Goal: Task Accomplishment & Management: Manage account settings

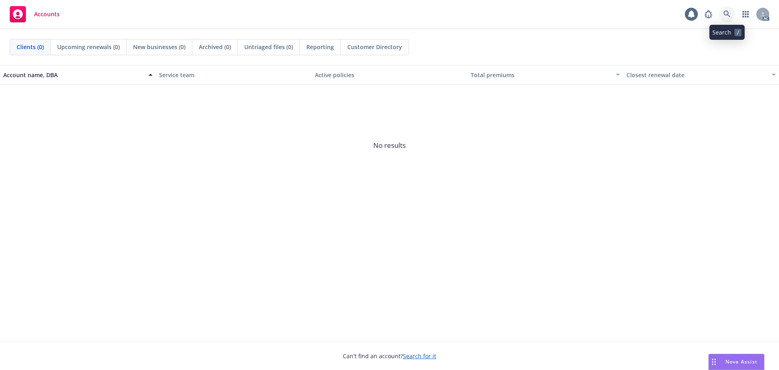
click at [727, 22] on link at bounding box center [727, 14] width 16 height 16
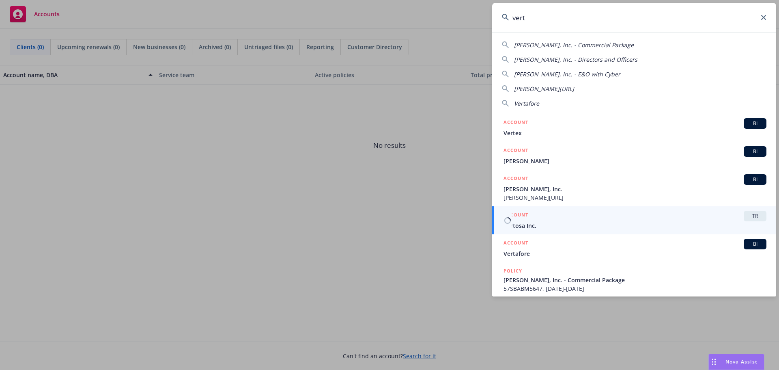
type input "vert"
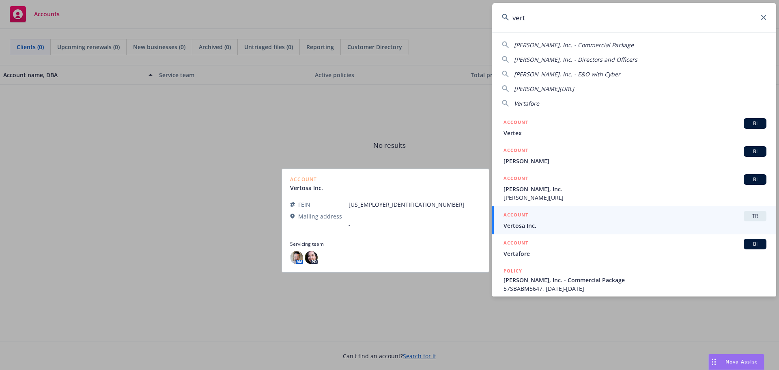
click at [546, 219] on div "ACCOUNT TR" at bounding box center [635, 216] width 263 height 11
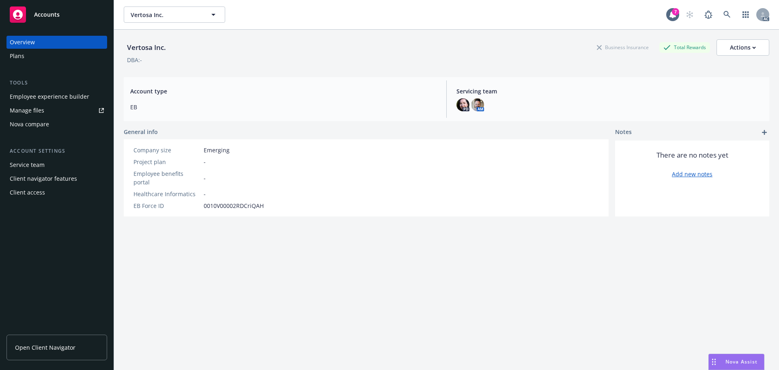
click at [26, 193] on div "Client access" at bounding box center [27, 192] width 35 height 13
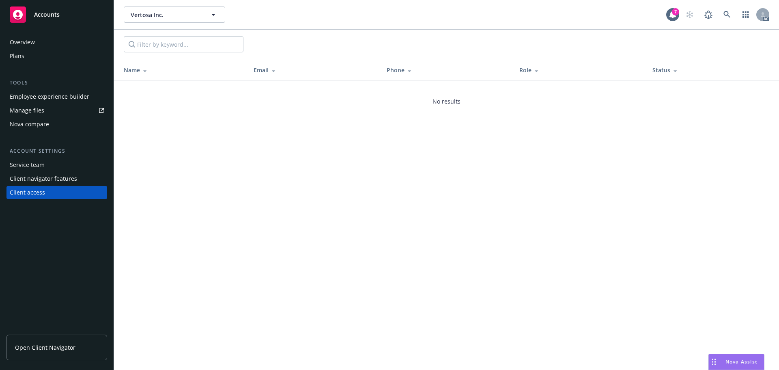
click at [52, 227] on div "Overview Plans Tools Employee experience builder Manage files Nova compare Acco…" at bounding box center [57, 198] width 114 height 344
click at [437, 222] on div "Vertosa Inc. Vertosa Inc. 7 AC Name Email Phone Role Status No results" at bounding box center [446, 185] width 665 height 370
click at [728, 15] on icon at bounding box center [727, 14] width 7 height 7
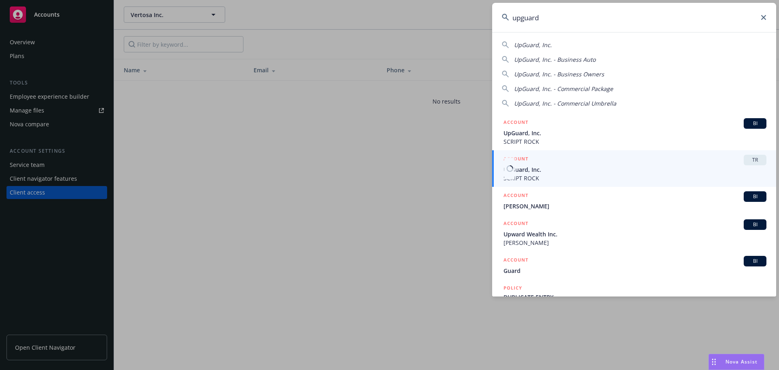
type input "upguard"
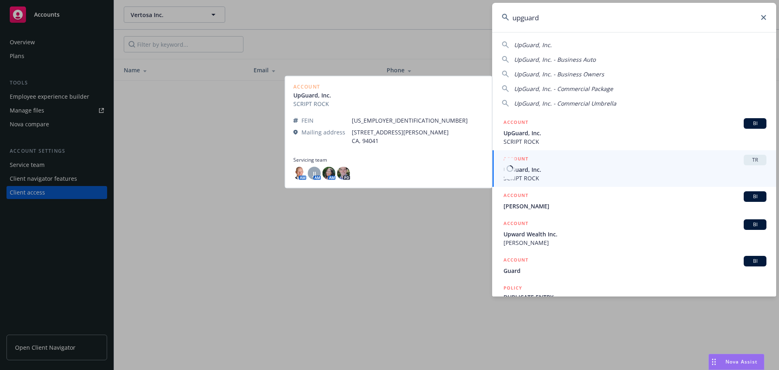
click at [642, 167] on span "UpGuard, Inc." at bounding box center [635, 169] width 263 height 9
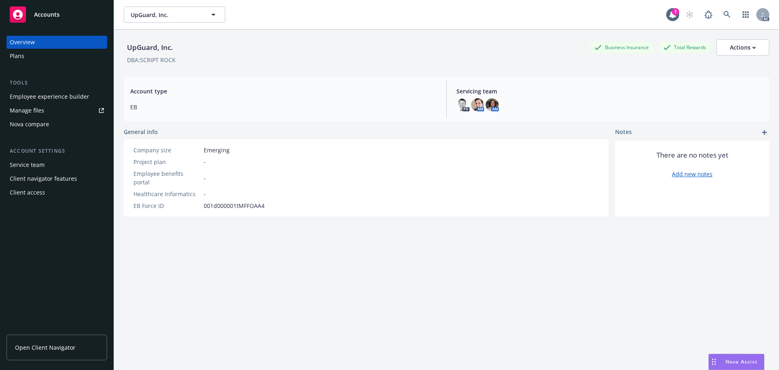
click at [45, 194] on div "Client access" at bounding box center [57, 192] width 94 height 13
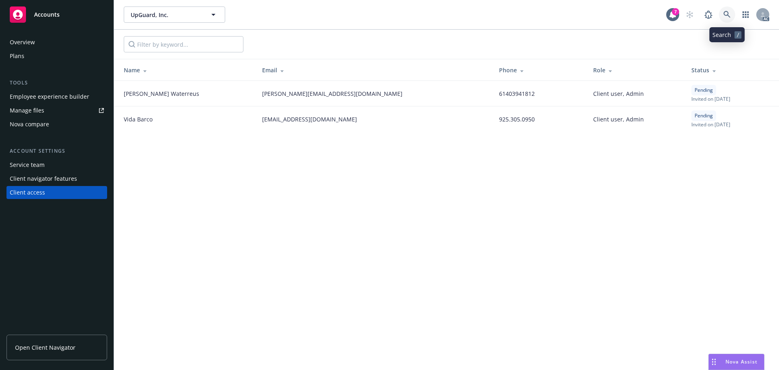
click at [723, 11] on link at bounding box center [727, 14] width 16 height 16
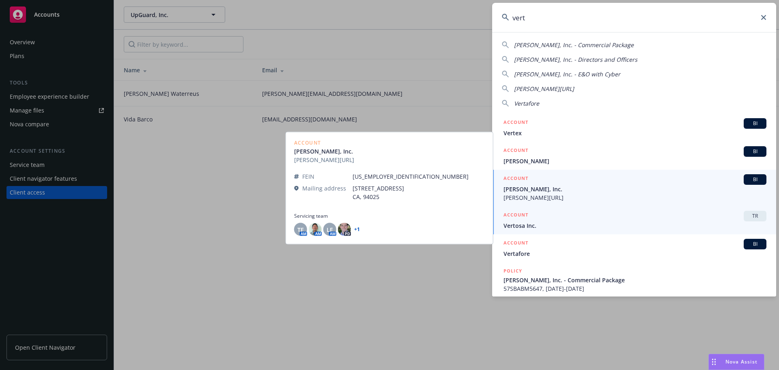
type input "vert"
click at [627, 218] on div "ACCOUNT TR" at bounding box center [635, 216] width 263 height 11
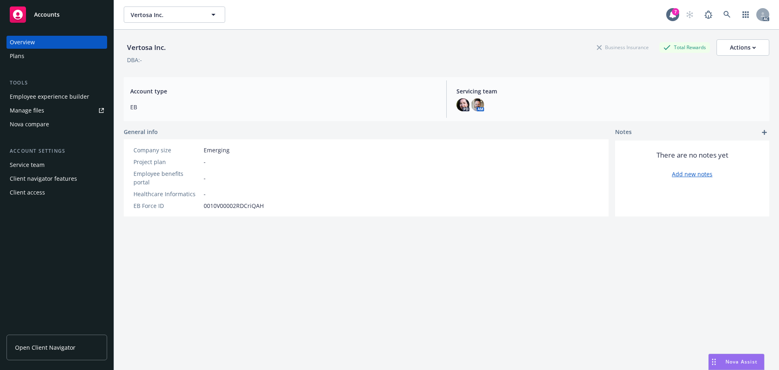
click at [65, 96] on div "Employee experience builder" at bounding box center [50, 96] width 80 height 13
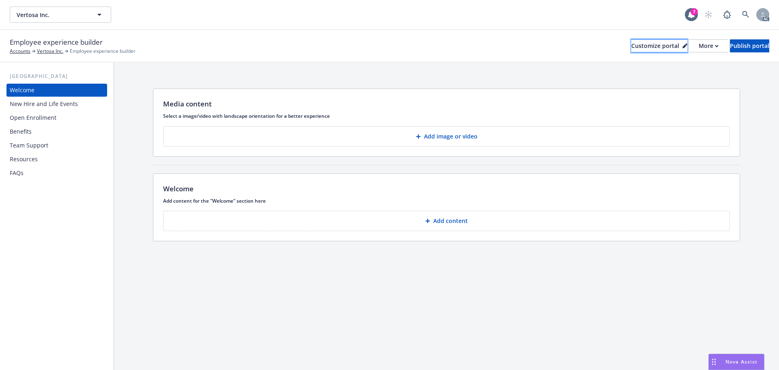
click at [632, 45] on div "Customize portal" at bounding box center [660, 46] width 56 height 12
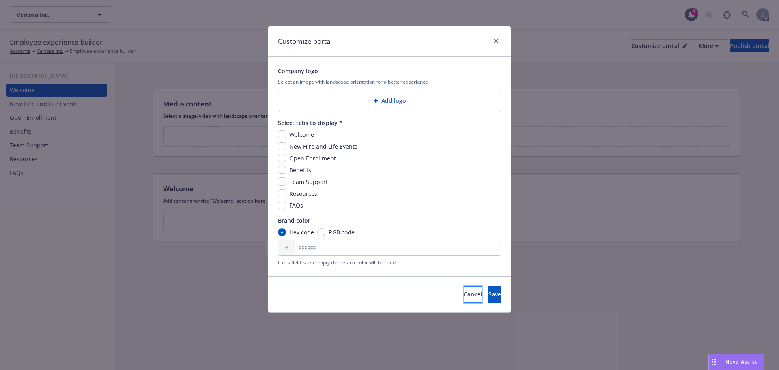
click at [464, 294] on button "Cancel" at bounding box center [473, 294] width 18 height 16
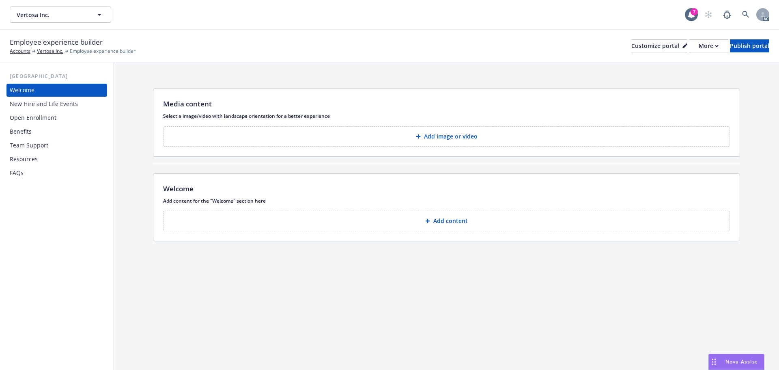
click at [420, 294] on div "Media content Select a image/video with landscape orientation for a better expe…" at bounding box center [446, 216] width 665 height 307
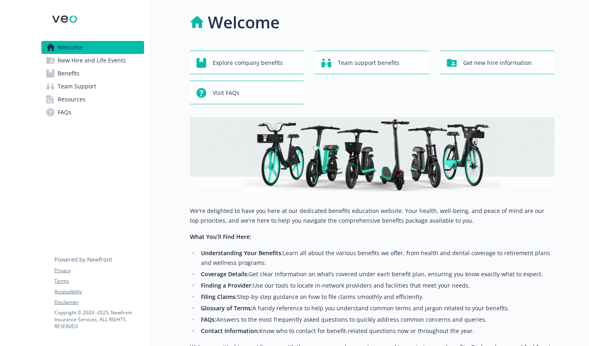
click at [386, 25] on div "Welcome" at bounding box center [372, 22] width 365 height 24
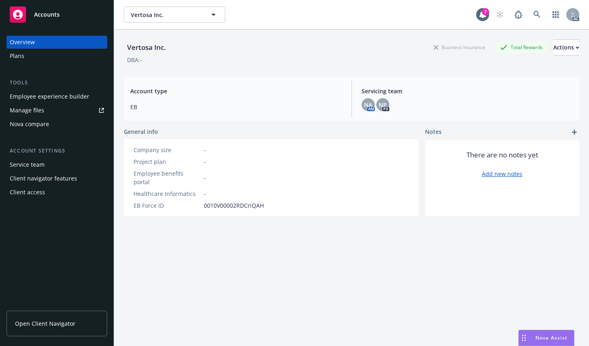
click at [383, 266] on div "Vertosa Inc. Business Insurance Total Rewards Actions DBA: - Account type EB Se…" at bounding box center [352, 198] width 456 height 337
click at [33, 320] on span "Open Client Navigator" at bounding box center [45, 324] width 60 height 9
click at [49, 95] on div "Employee experience builder" at bounding box center [50, 96] width 80 height 13
